Goal: Task Accomplishment & Management: Manage account settings

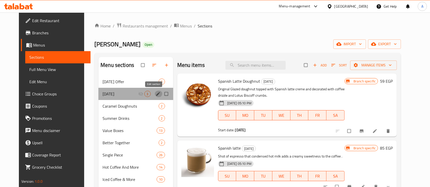
click at [156, 95] on icon "edit" at bounding box center [158, 94] width 5 height 5
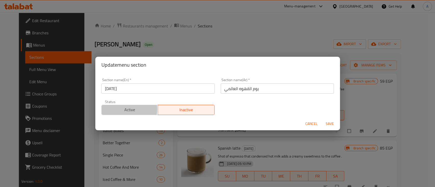
click at [123, 109] on span "Active" at bounding box center [130, 109] width 53 height 7
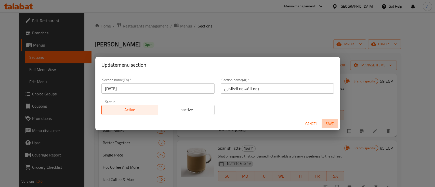
click at [332, 122] on span "Save" at bounding box center [330, 124] width 12 height 6
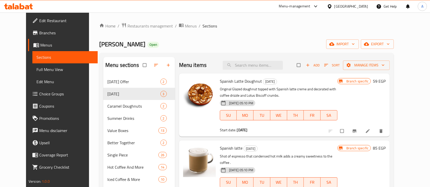
click at [233, 79] on span "Spanish Latte Doughnut" at bounding box center [241, 82] width 42 height 8
copy h6 "Spanish Latte Doughnut"
click at [260, 68] on input "search" at bounding box center [253, 65] width 60 height 9
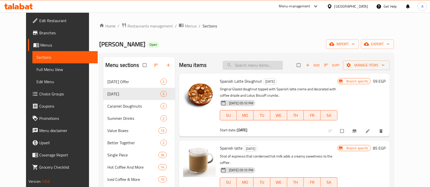
paste input "Spanish Latte Doughnut"
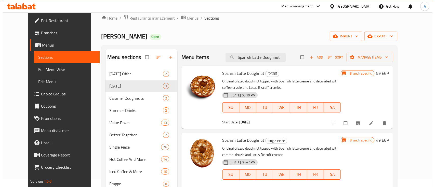
scroll to position [47, 0]
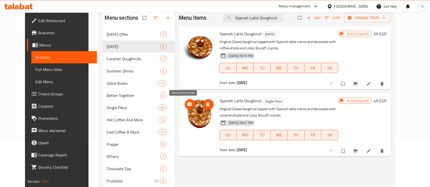
type input "Spanish Latte Doughnut"
click at [187, 105] on icon "upload picture" at bounding box center [189, 104] width 5 height 5
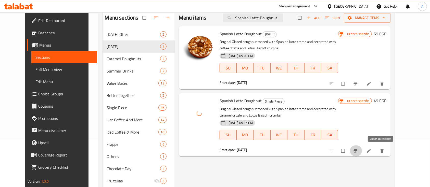
click at [358, 152] on icon "Branch-specific-item" at bounding box center [355, 151] width 5 height 5
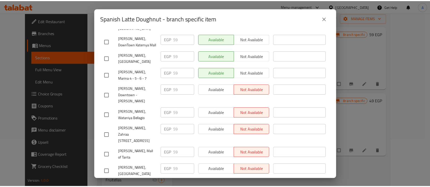
scroll to position [553, 0]
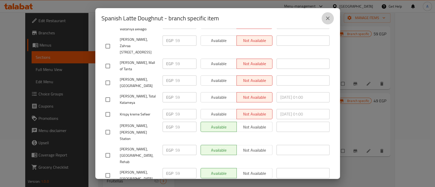
click at [327, 19] on icon "close" at bounding box center [328, 19] width 4 height 4
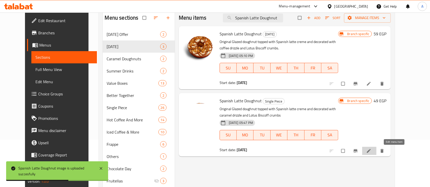
click at [371, 153] on icon at bounding box center [368, 151] width 5 height 5
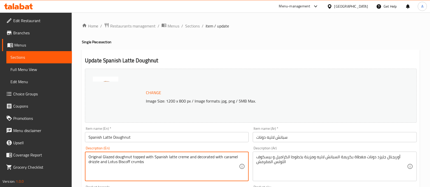
click at [147, 164] on textarea "Original Glazed doughnut topped with Spanish latte creme and decorated with car…" at bounding box center [163, 167] width 150 height 24
paste textarea "ème and decorated with coffee drizzle and Lotus Biscoff crumbs"
type textarea "Original Glazed doughnut topped with Spanish latte crème and decorated with cof…"
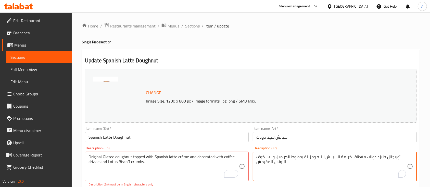
click at [286, 162] on textarea "أوريجنال جليزد دونات مغطاة بكريمة السبانش لاتيه ومزينة بخطوط الكراميل و بيسكوف …" at bounding box center [331, 167] width 150 height 24
paste textarea "هوه و بيسكوف اللوتس المقرمش"
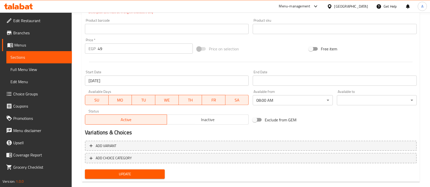
scroll to position [182, 0]
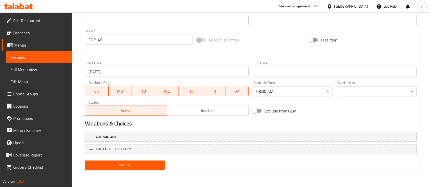
type textarea "أوريجنال جليزد دونات مغطاة بكريمة السبانش لاتيه ومزينة بخطوط القهوه و بيسكوف ال…"
click at [132, 170] on button "Update" at bounding box center [125, 165] width 80 height 9
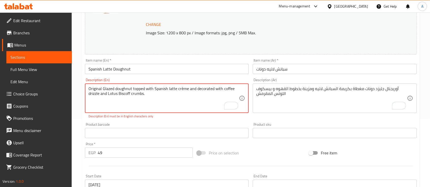
click at [182, 88] on textarea "Original Glazed doughnut topped with Spanish latte crème and decorated with cof…" at bounding box center [163, 98] width 150 height 24
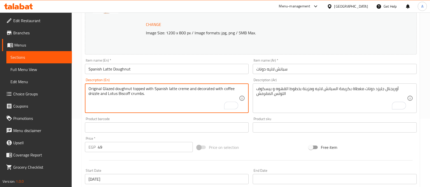
scroll to position [176, 0]
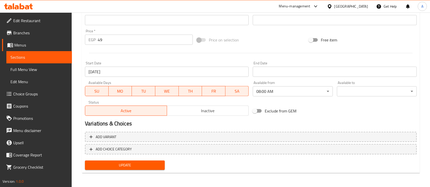
type textarea "Original Glazed doughnut topped with Spanish latte creme and decorated with cof…"
click at [132, 162] on span "Update" at bounding box center [125, 165] width 72 height 6
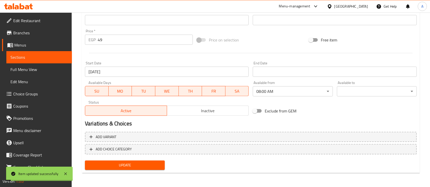
scroll to position [0, 0]
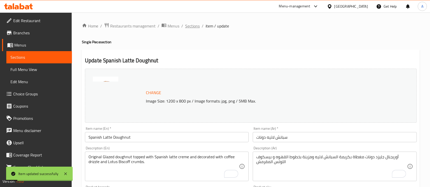
click at [190, 26] on span "Sections" at bounding box center [192, 26] width 15 height 6
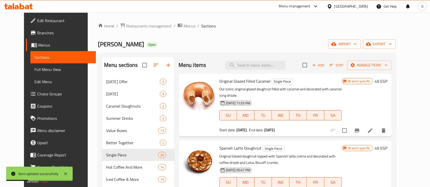
scroll to position [31, 0]
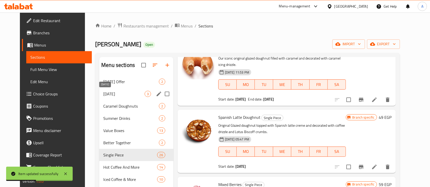
click at [125, 95] on span "[DATE]" at bounding box center [123, 94] width 41 height 6
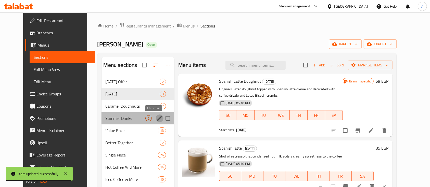
click at [157, 119] on icon "edit" at bounding box center [160, 119] width 6 height 6
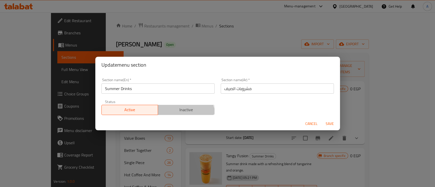
click at [182, 114] on button "Inactive" at bounding box center [186, 110] width 57 height 10
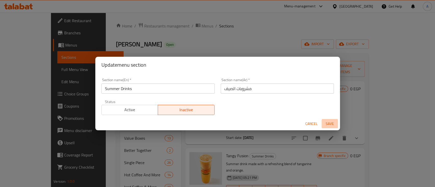
click at [333, 123] on span "Save" at bounding box center [330, 124] width 12 height 6
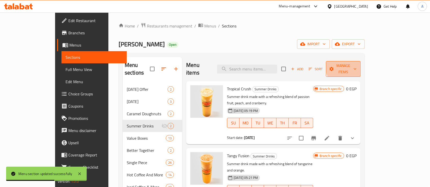
click at [356, 65] on span "Manage items" at bounding box center [343, 69] width 27 height 13
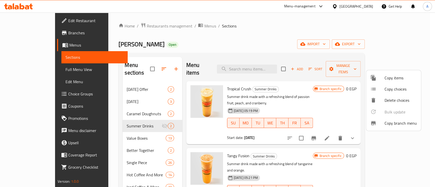
click at [357, 128] on div at bounding box center [217, 93] width 435 height 187
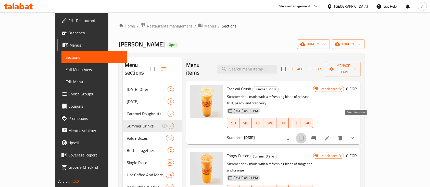
click at [306, 133] on input "checkbox" at bounding box center [301, 138] width 11 height 11
checkbox input "true"
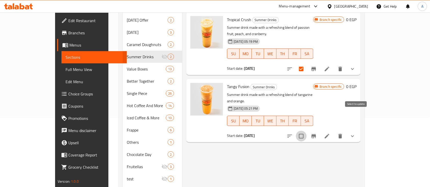
click at [306, 131] on input "checkbox" at bounding box center [301, 136] width 11 height 11
checkbox input "true"
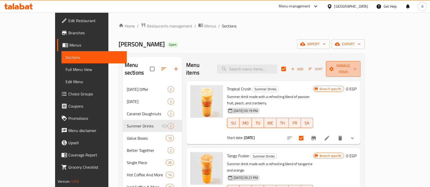
click at [356, 66] on span "Manage items" at bounding box center [343, 69] width 27 height 13
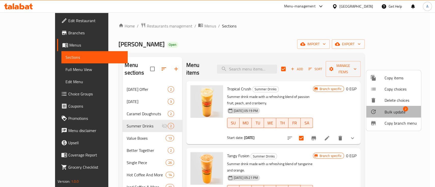
click at [397, 114] on span "Bulk update" at bounding box center [395, 112] width 21 height 6
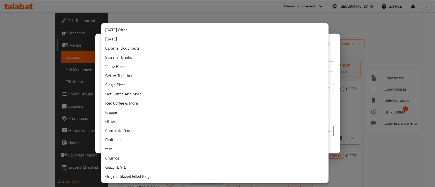
click at [147, 129] on body "​ Menu-management [GEOGRAPHIC_DATA] Get Help A Edit Restaurant Branches Menus S…" at bounding box center [217, 99] width 435 height 175
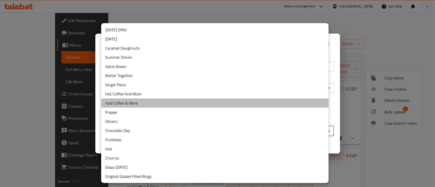
click at [139, 102] on li "Iced Coffee & More" at bounding box center [214, 103] width 227 height 9
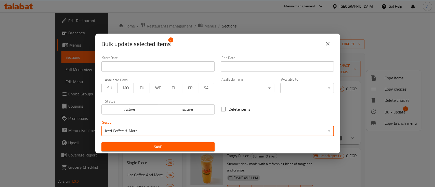
click at [162, 147] on span "Save" at bounding box center [158, 147] width 105 height 6
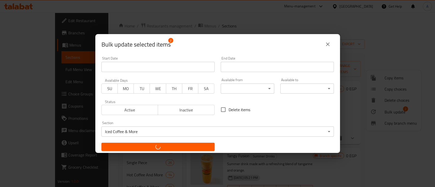
checkbox input "false"
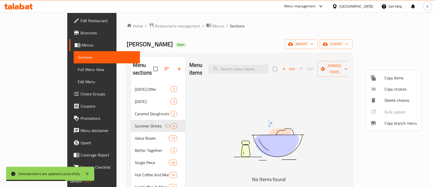
click at [127, 108] on div at bounding box center [217, 93] width 435 height 187
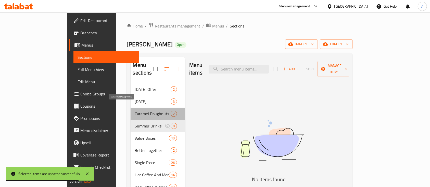
click at [135, 111] on span "Caramel Doughnuts" at bounding box center [153, 114] width 36 height 6
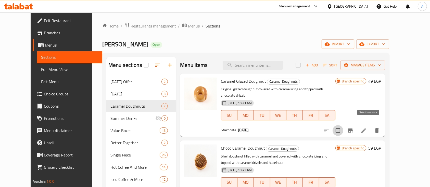
click at [343, 125] on input "checkbox" at bounding box center [338, 130] width 11 height 11
checkbox input "true"
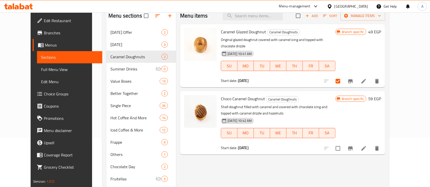
scroll to position [51, 0]
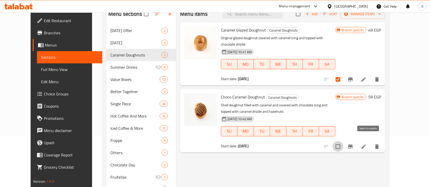
click at [343, 142] on input "checkbox" at bounding box center [338, 147] width 11 height 11
checkbox input "true"
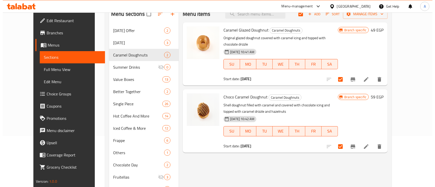
scroll to position [0, 0]
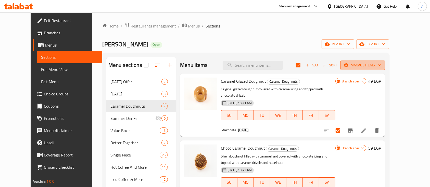
click at [381, 65] on span "Manage items" at bounding box center [362, 65] width 36 height 6
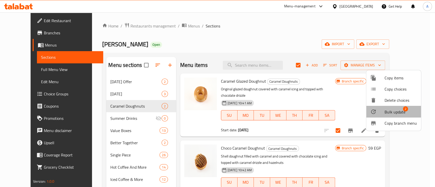
click at [404, 111] on span "2" at bounding box center [405, 109] width 5 height 5
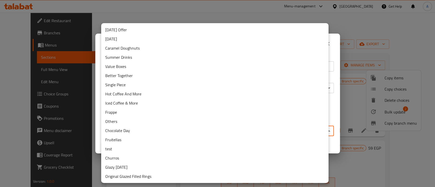
click at [176, 134] on body "​ Menu-management [GEOGRAPHIC_DATA] Get Help A Edit Restaurant Branches Menus S…" at bounding box center [217, 99] width 435 height 175
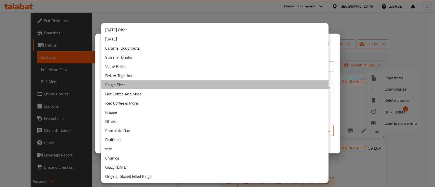
click at [136, 85] on li "Single Piece" at bounding box center [214, 84] width 227 height 9
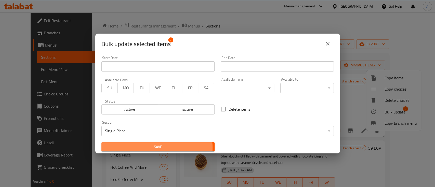
click at [153, 148] on span "Save" at bounding box center [158, 147] width 105 height 6
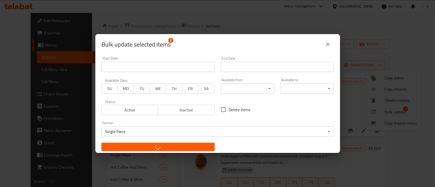
checkbox input "false"
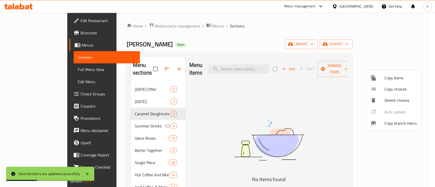
click at [149, 66] on div at bounding box center [217, 93] width 435 height 187
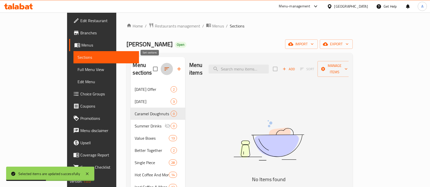
click at [164, 66] on icon "button" at bounding box center [167, 69] width 6 height 6
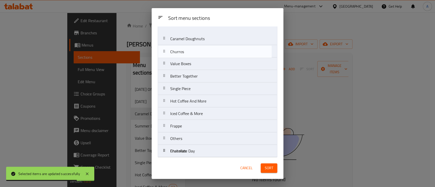
scroll to position [15, 0]
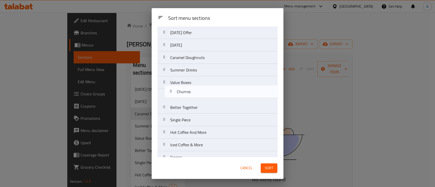
drag, startPoint x: 206, startPoint y: 128, endPoint x: 215, endPoint y: 91, distance: 37.8
click at [215, 91] on nav "[DATE] Offer [DATE] Caramel Doughnuts Summer Drinks Value Boxes Better Together…" at bounding box center [218, 132] width 120 height 213
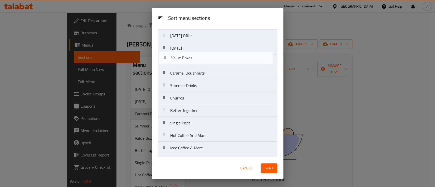
drag, startPoint x: 212, startPoint y: 84, endPoint x: 214, endPoint y: 56, distance: 27.9
click at [214, 56] on nav "[DATE] Offer [DATE] Caramel Doughnuts Summer Drinks Value Boxes Churros Better …" at bounding box center [218, 135] width 120 height 213
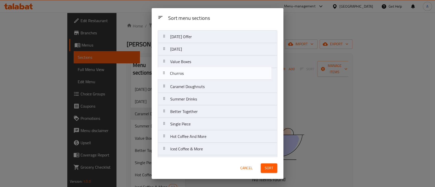
drag, startPoint x: 198, startPoint y: 99, endPoint x: 201, endPoint y: 69, distance: 30.0
click at [201, 69] on nav "[DATE] Offer [DATE] Value Boxes Caramel Doughnuts Summer Drinks Churros Better …" at bounding box center [218, 136] width 120 height 213
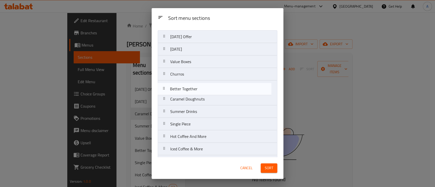
drag, startPoint x: 195, startPoint y: 112, endPoint x: 199, endPoint y: 81, distance: 31.0
click at [199, 81] on nav "[DATE] Offer [DATE] Value Boxes Churros Caramel Doughnuts Summer Drinks Better …" at bounding box center [218, 136] width 120 height 213
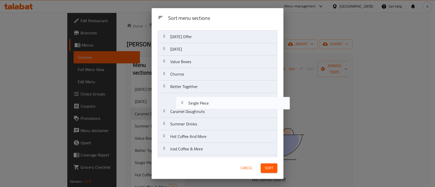
scroll to position [11, 0]
drag, startPoint x: 184, startPoint y: 126, endPoint x: 189, endPoint y: 99, distance: 27.3
click at [189, 99] on nav "[DATE] Offer [DATE] Value Boxes Churros Better Together Caramel Doughnuts Summe…" at bounding box center [218, 136] width 120 height 213
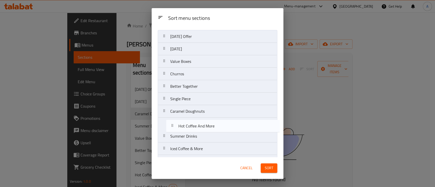
scroll to position [12, 0]
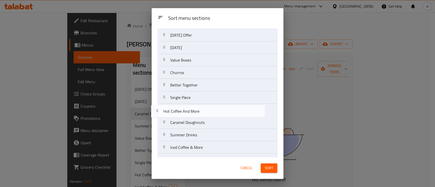
drag, startPoint x: 184, startPoint y: 140, endPoint x: 180, endPoint y: 113, distance: 27.4
click at [180, 113] on nav "[DATE] Offer [DATE] Value Boxes Churros Better Together Single Piece Caramel Do…" at bounding box center [218, 135] width 120 height 213
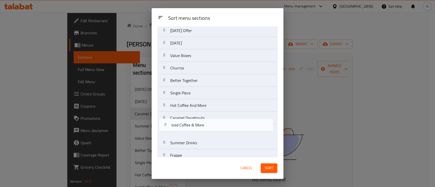
scroll to position [17, 0]
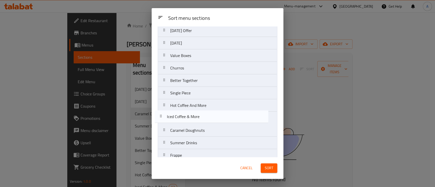
drag, startPoint x: 188, startPoint y: 153, endPoint x: 187, endPoint y: 118, distance: 34.7
click at [187, 118] on nav "[DATE] Offer [DATE] Value Boxes Churros Better Together Single Piece Hot Coffee…" at bounding box center [218, 130] width 120 height 213
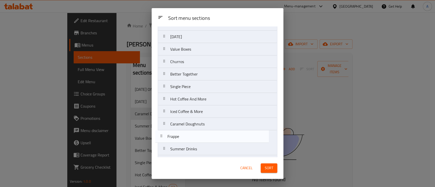
scroll to position [24, 0]
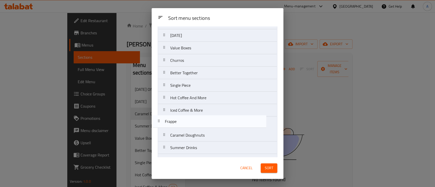
drag, startPoint x: 192, startPoint y: 152, endPoint x: 191, endPoint y: 115, distance: 37.8
click at [191, 115] on nav "[DATE] Offer [DATE] Value Boxes Churros Better Together Single Piece Hot Coffee…" at bounding box center [218, 123] width 120 height 213
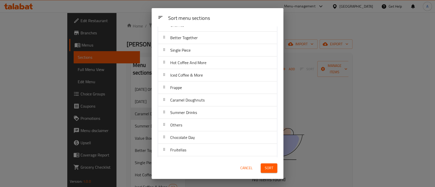
scroll to position [60, 0]
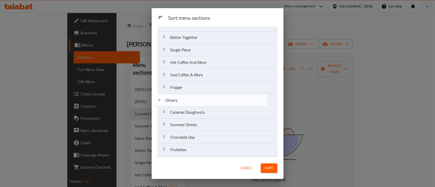
drag, startPoint x: 210, startPoint y: 127, endPoint x: 207, endPoint y: 98, distance: 29.7
click at [207, 98] on nav "[DATE] Offer [DATE] Value Boxes Churros Better Together Single Piece Hot Coffee…" at bounding box center [218, 87] width 120 height 213
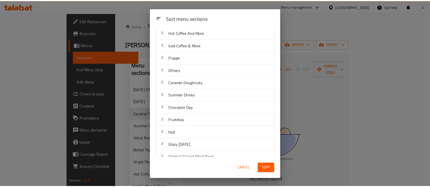
scroll to position [98, 0]
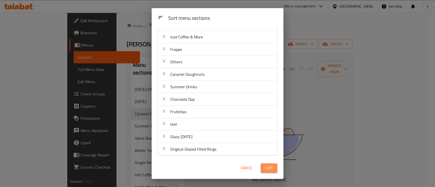
click at [269, 170] on span "Sort" at bounding box center [269, 168] width 8 height 6
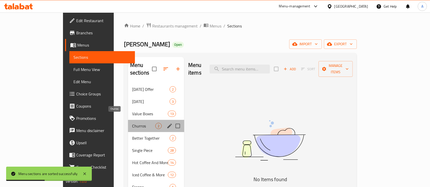
click at [132, 123] on span "Churros" at bounding box center [143, 126] width 23 height 6
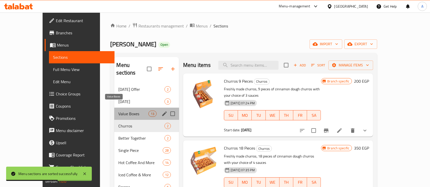
click at [118, 111] on span "Value Boxes" at bounding box center [133, 114] width 30 height 6
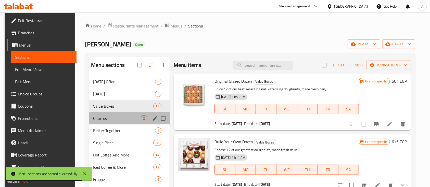
click at [112, 123] on div "Churros 2" at bounding box center [129, 118] width 81 height 12
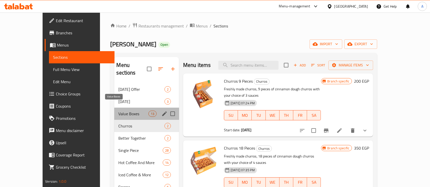
click at [129, 111] on span "Value Boxes" at bounding box center [133, 114] width 30 height 6
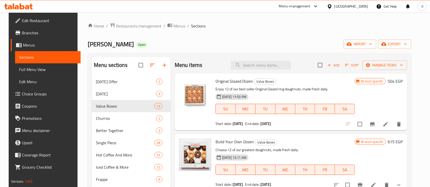
scroll to position [54, 0]
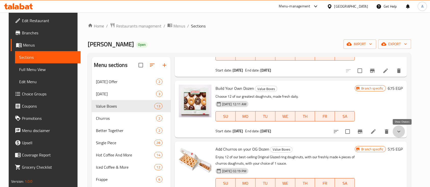
click at [402, 133] on icon "show more" at bounding box center [399, 132] width 6 height 6
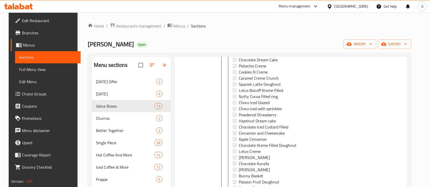
scroll to position [176, 0]
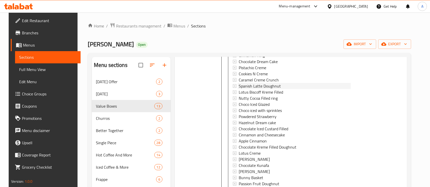
click at [255, 86] on span "Spanish Latte Doughnut" at bounding box center [260, 86] width 42 height 6
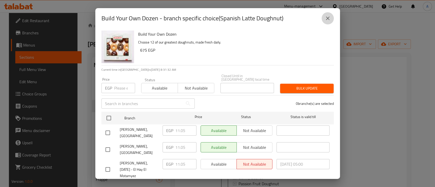
click at [325, 19] on icon "close" at bounding box center [328, 18] width 6 height 6
